Goal: Obtain resource: Download file/media

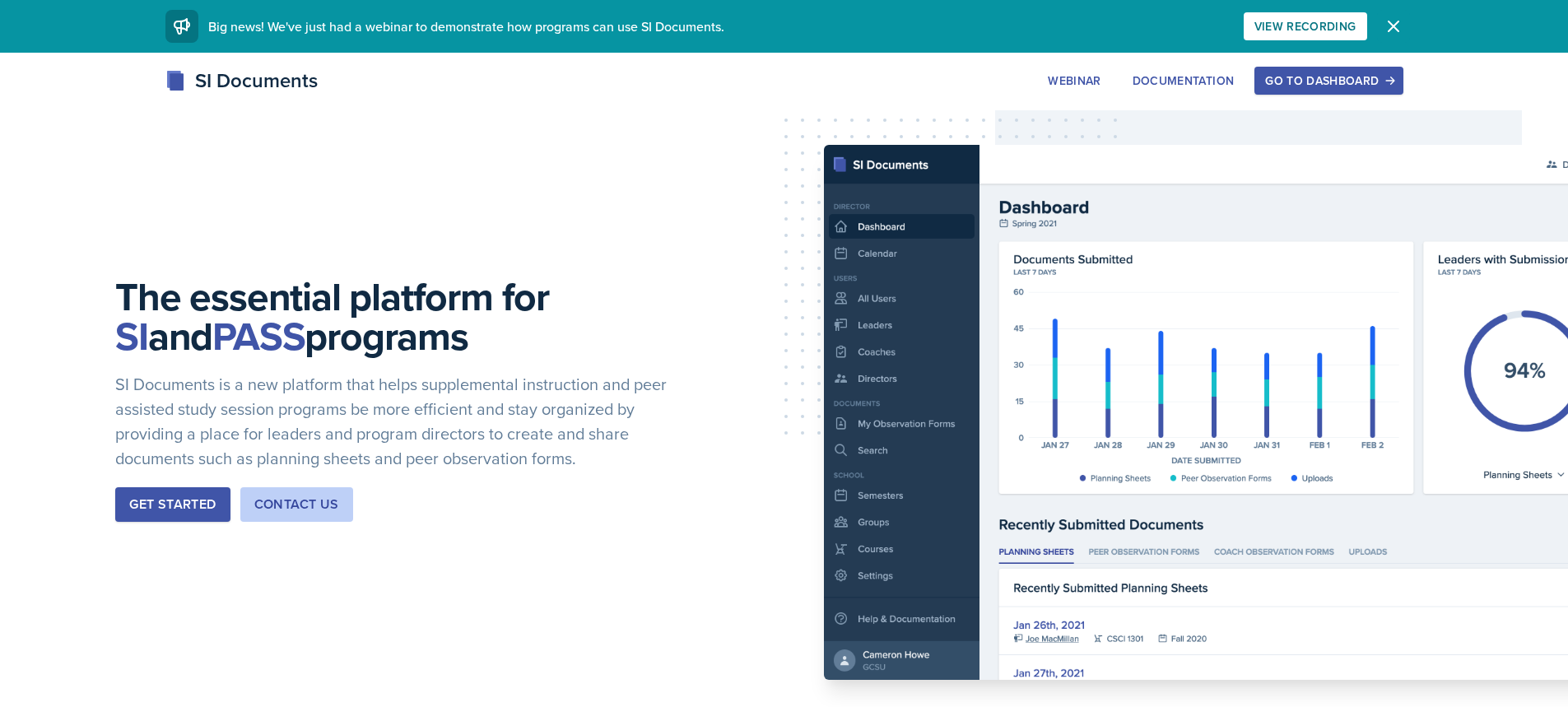
click at [1388, 19] on icon "button" at bounding box center [1393, 26] width 20 height 20
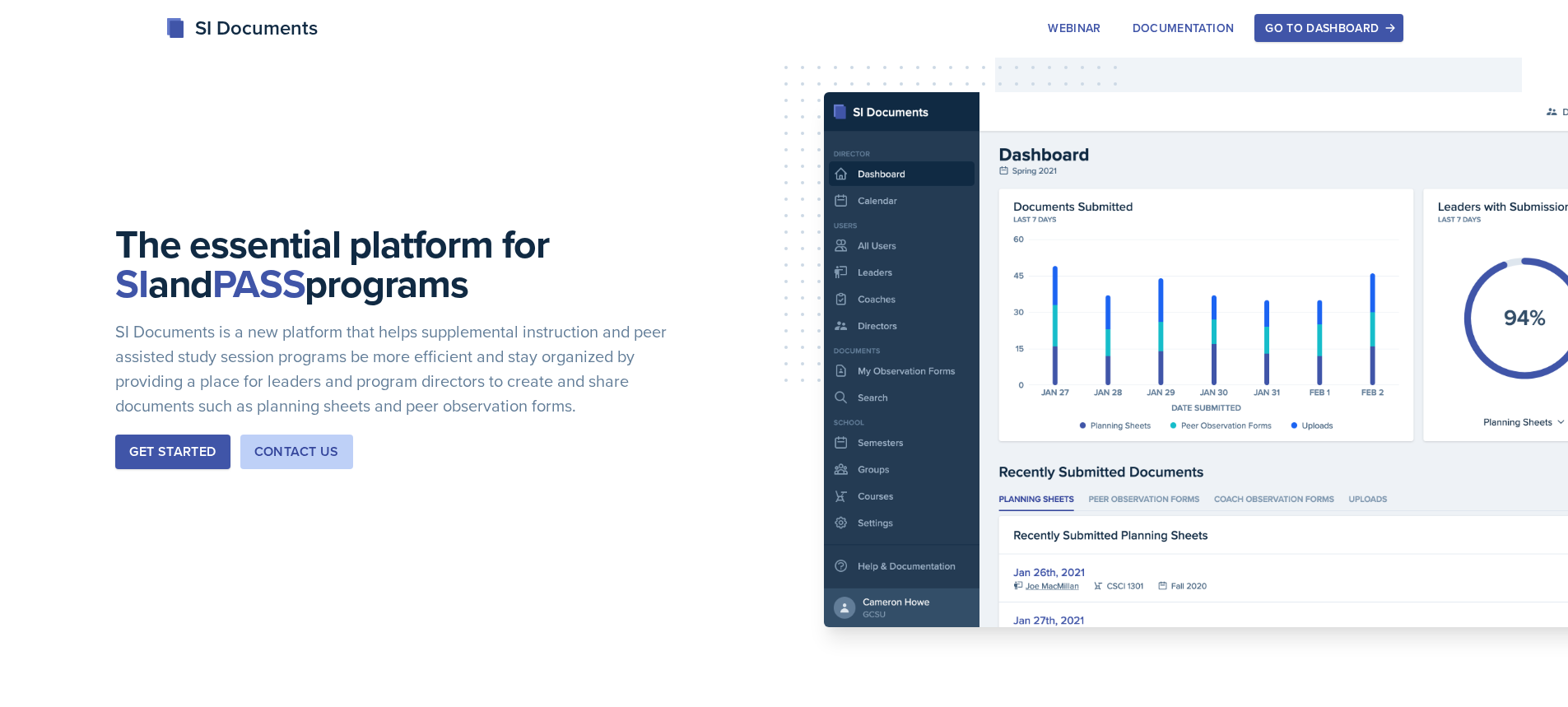
click at [207, 25] on div "SI Documents" at bounding box center [242, 27] width 152 height 30
click at [1343, 23] on div "Go to Dashboard" at bounding box center [1328, 27] width 126 height 13
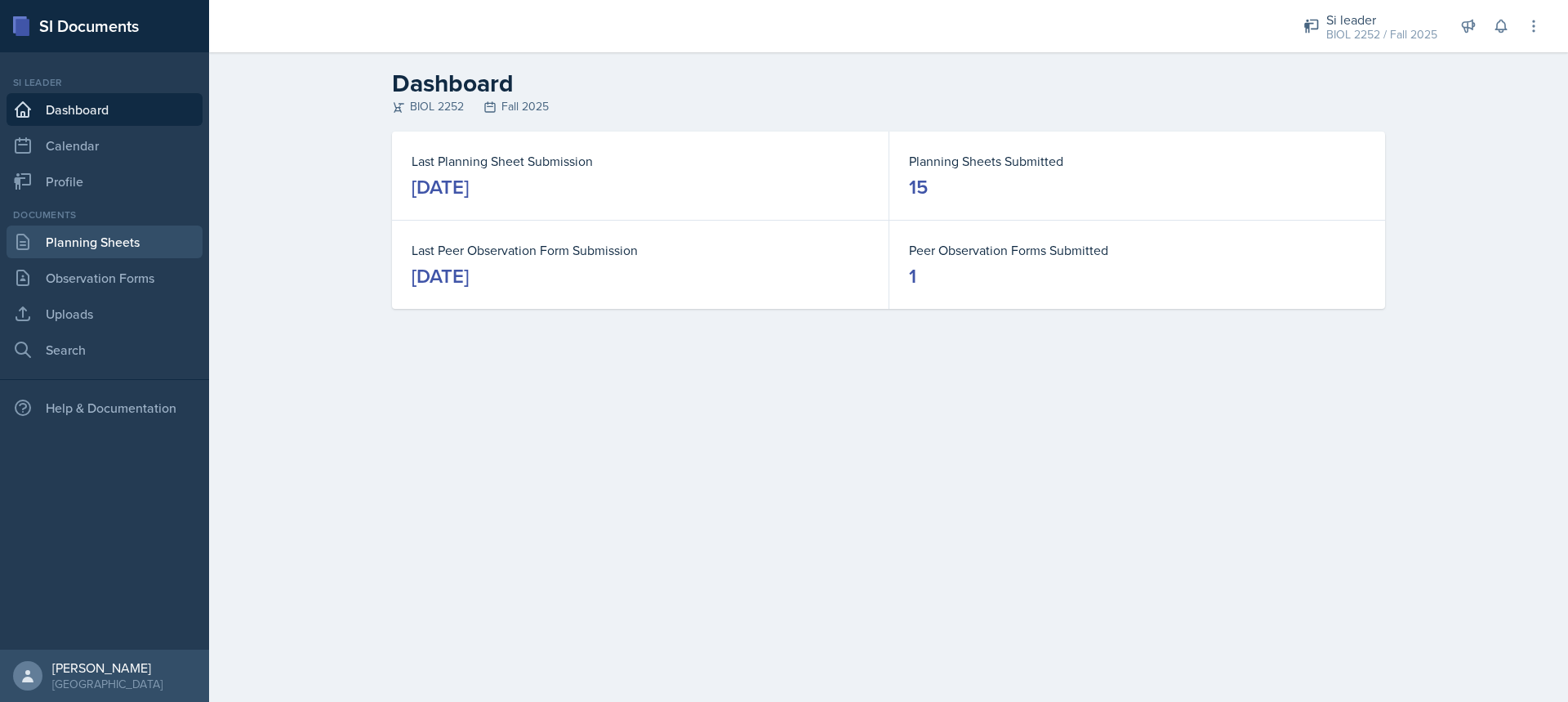
click at [124, 248] on link "Planning Sheets" at bounding box center [104, 242] width 196 height 33
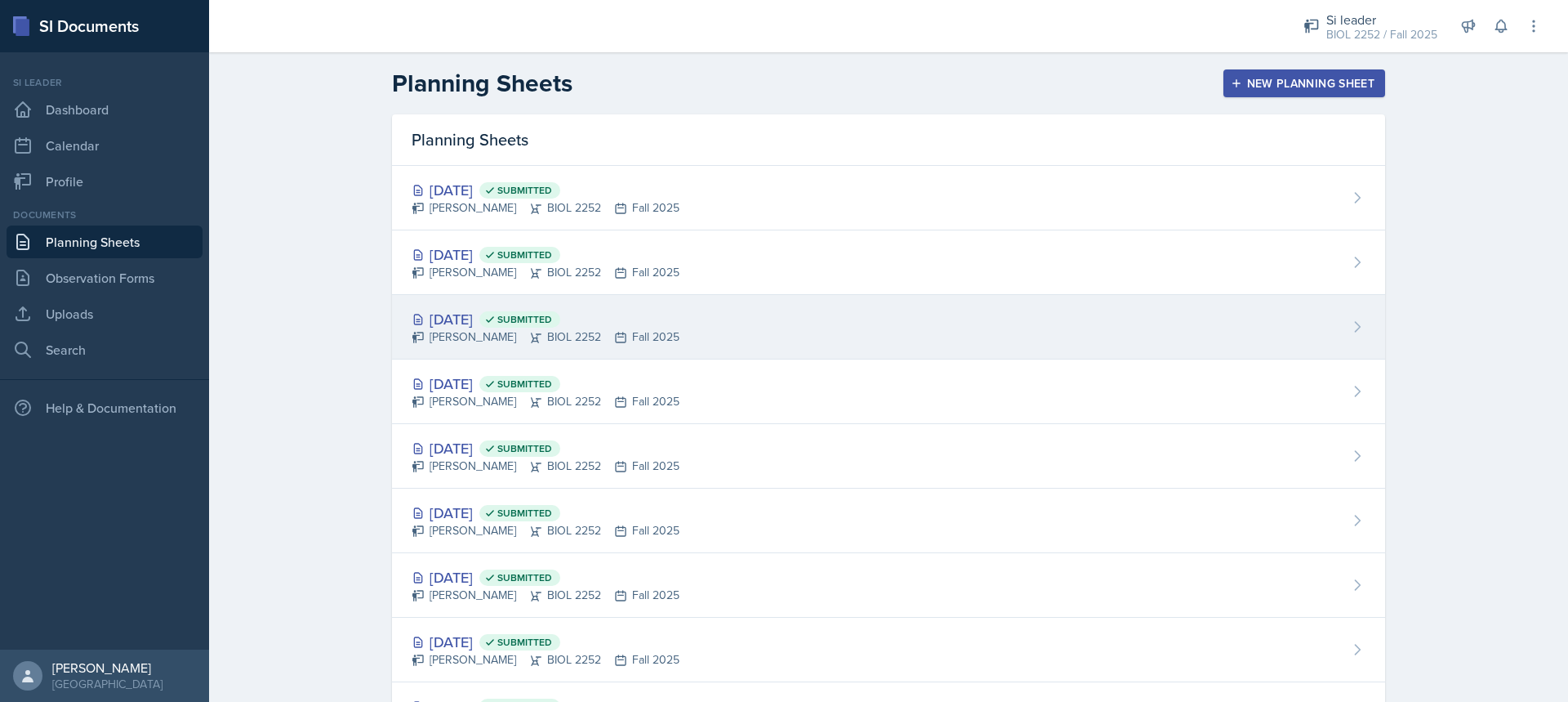
click at [493, 326] on div "[DATE] Submitted" at bounding box center [546, 319] width 268 height 22
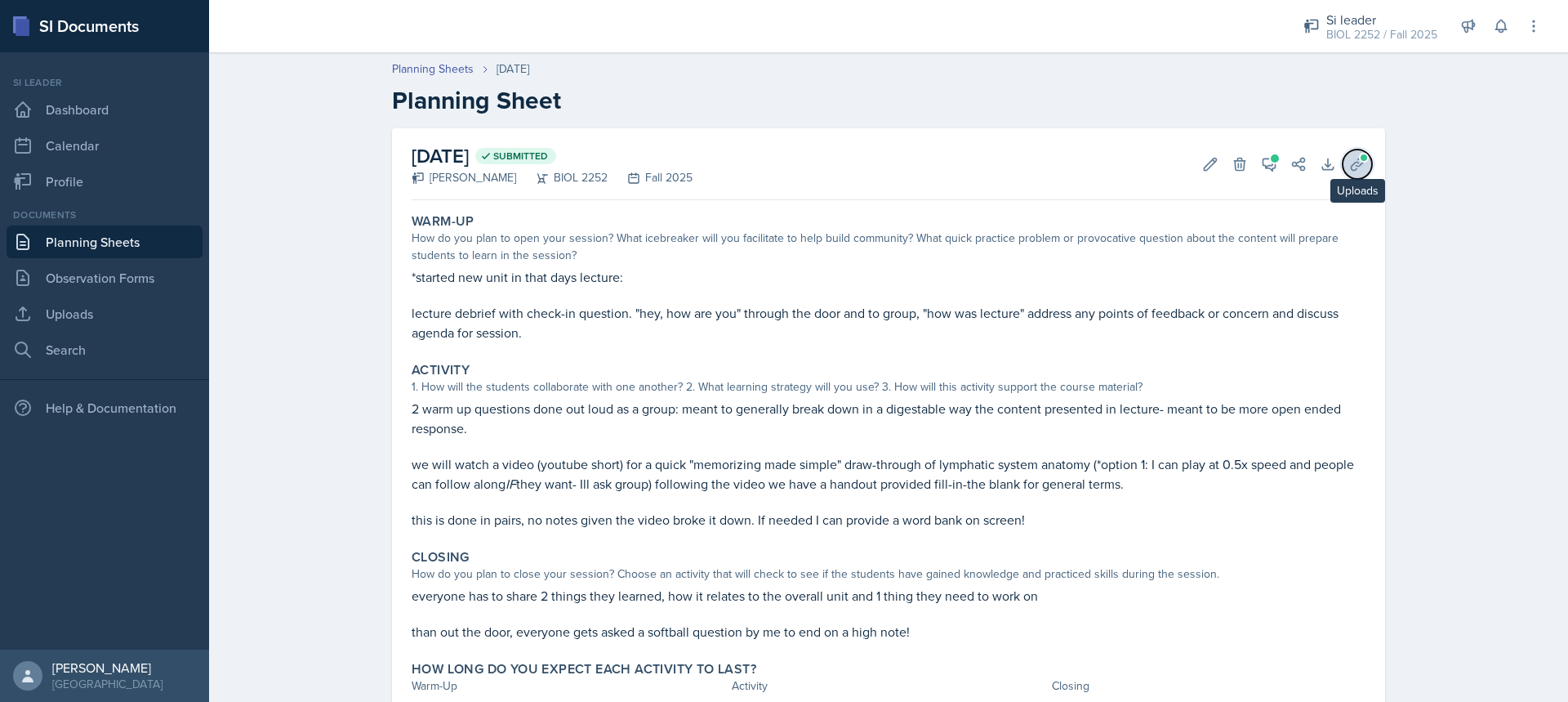
click at [1357, 169] on icon at bounding box center [1357, 164] width 16 height 16
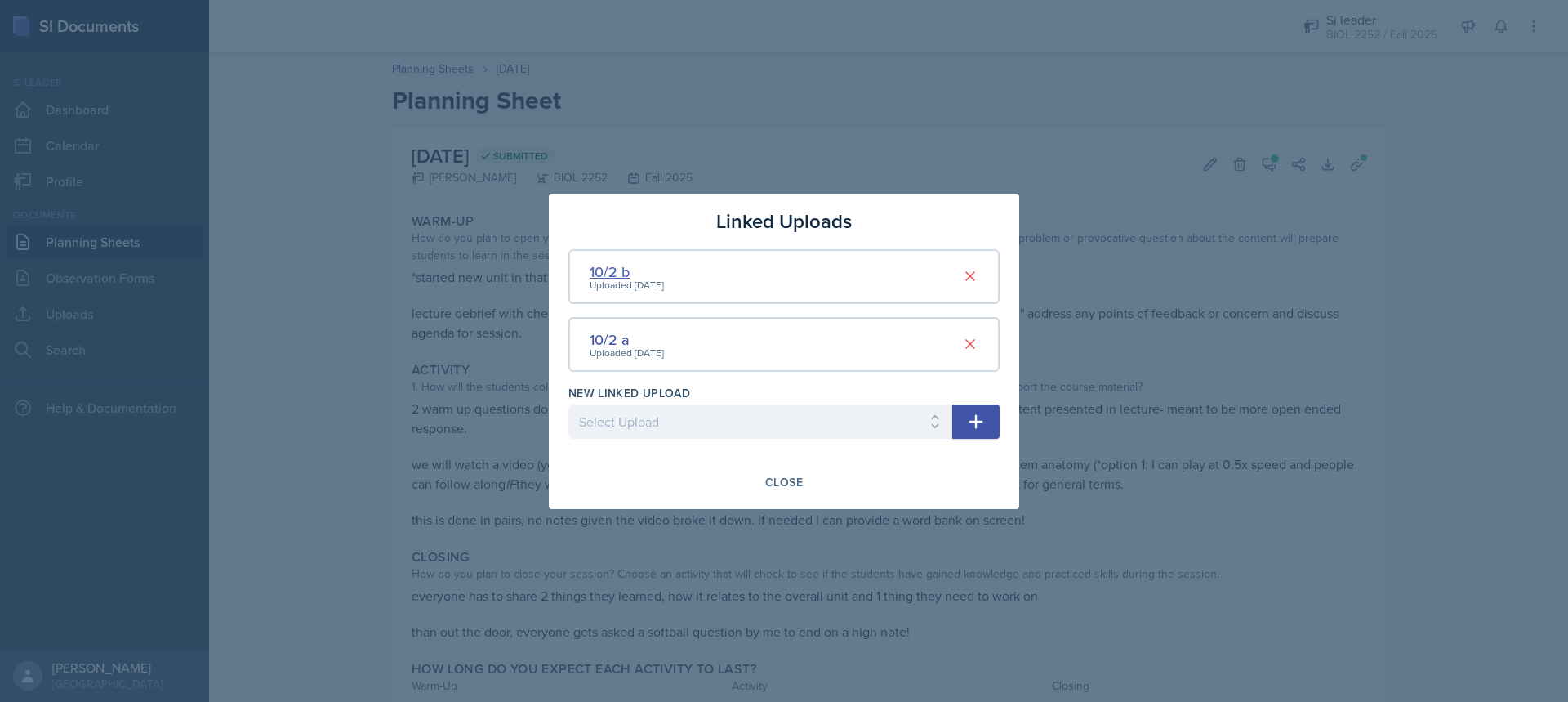
click at [616, 266] on div "10/2 b" at bounding box center [627, 271] width 75 height 22
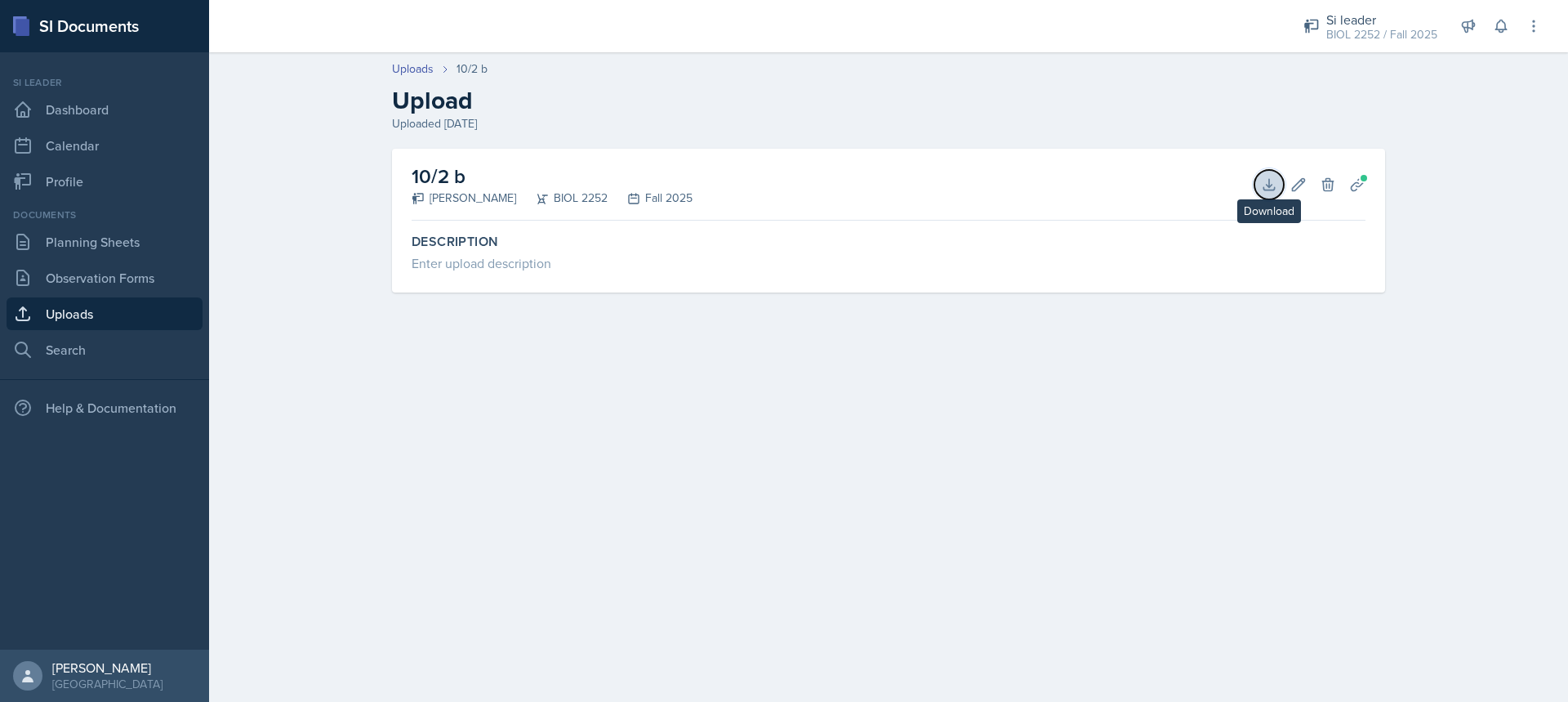
click at [1268, 187] on icon at bounding box center [1269, 184] width 16 height 16
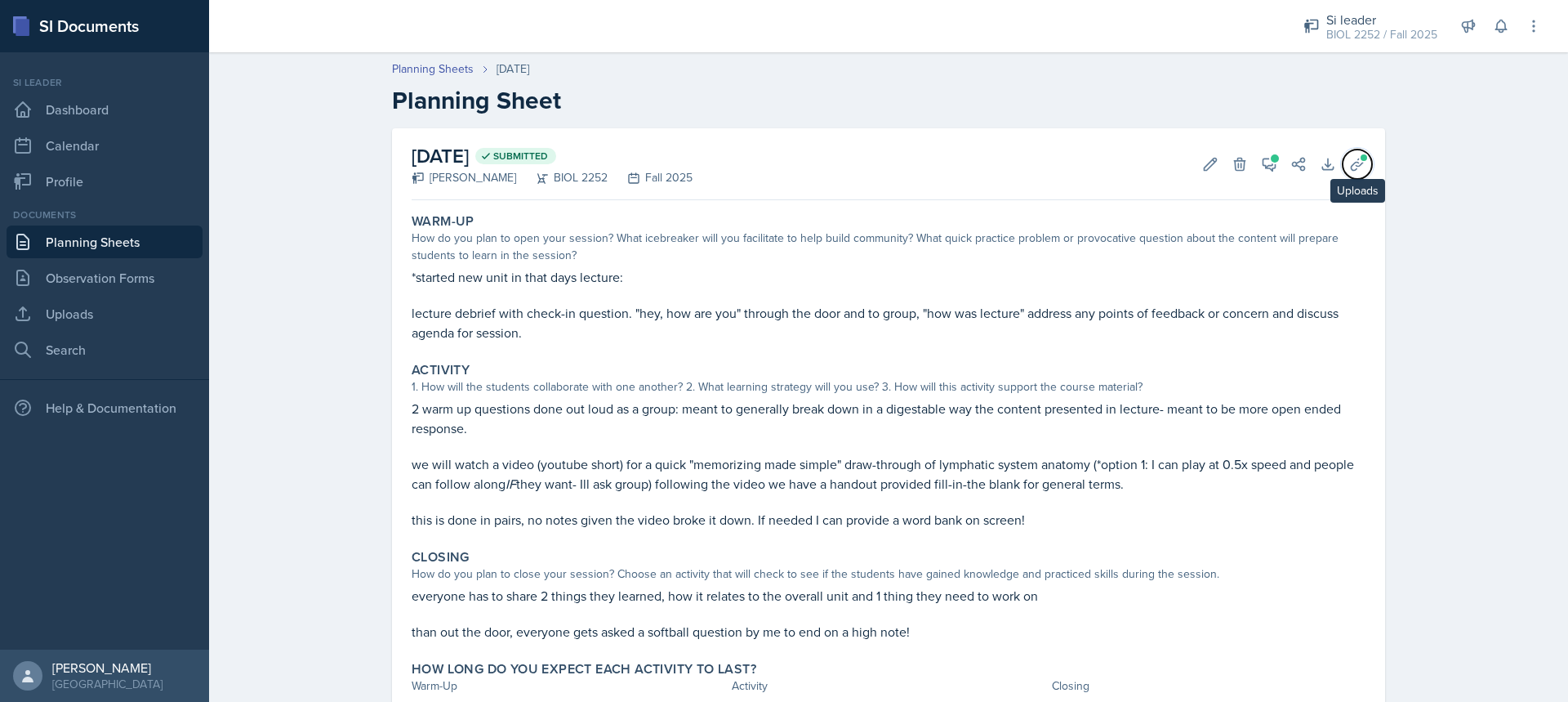
drag, startPoint x: 1347, startPoint y: 161, endPoint x: 1315, endPoint y: 169, distance: 33.0
click at [1349, 161] on icon at bounding box center [1357, 164] width 16 height 16
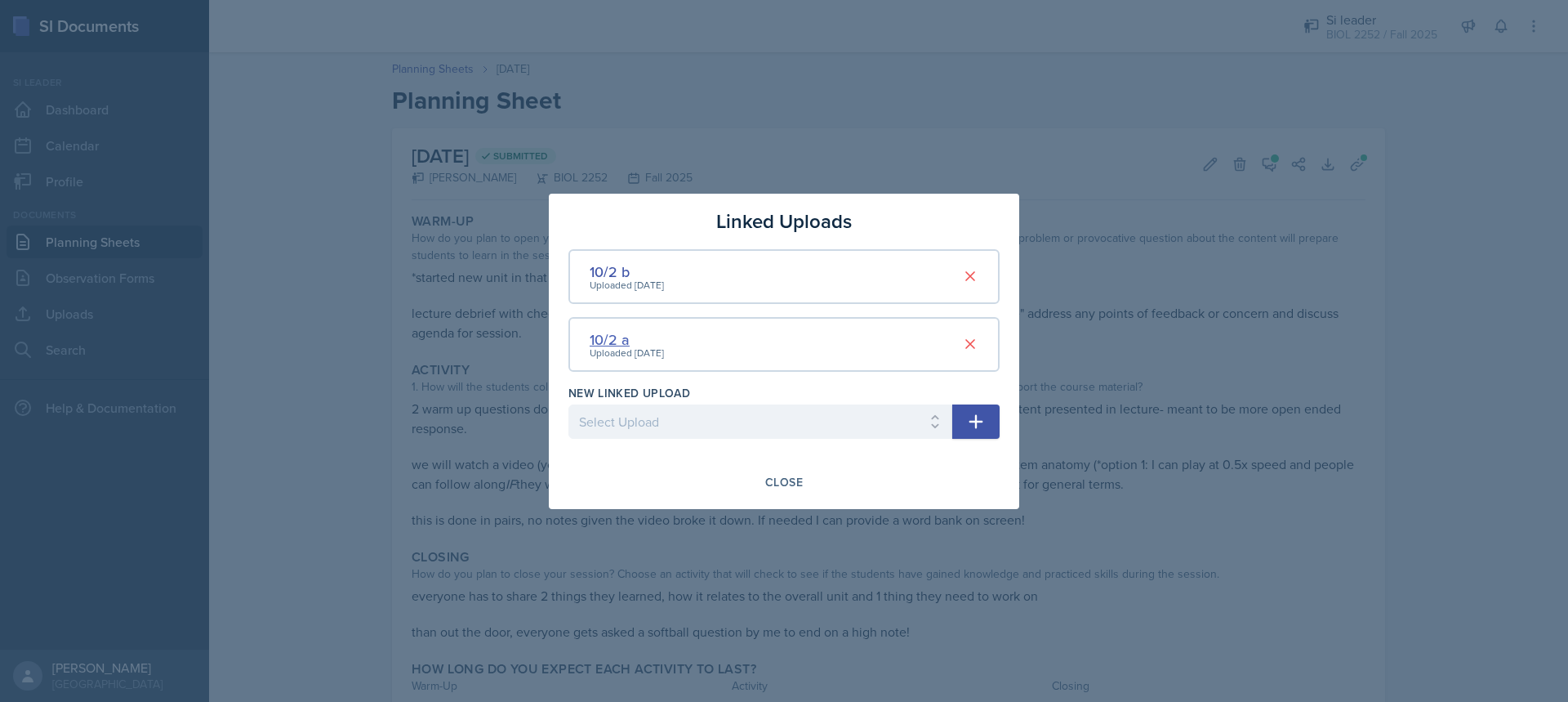
click at [595, 337] on div "10/2 a" at bounding box center [627, 339] width 75 height 22
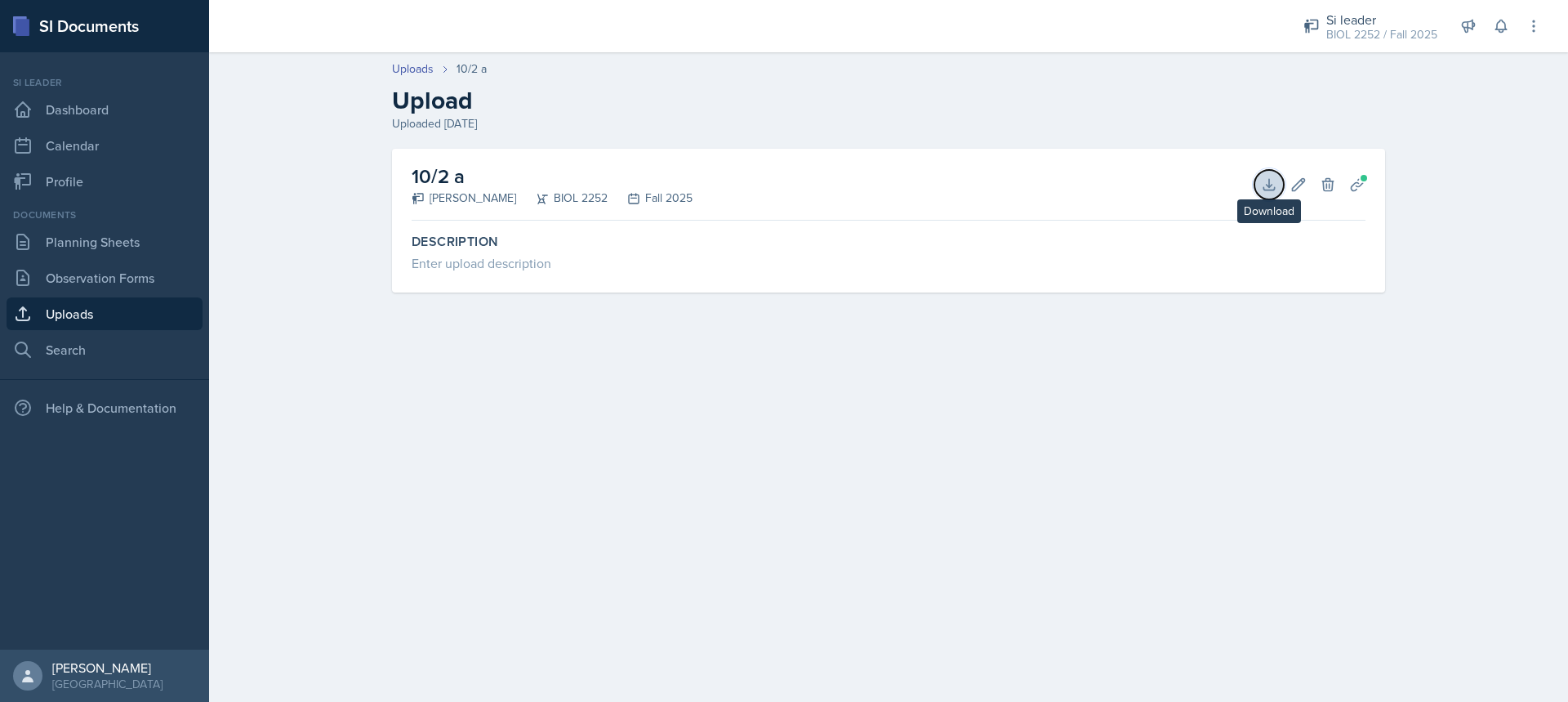
click at [1277, 189] on button "Download" at bounding box center [1269, 184] width 30 height 30
